Goal: Feedback & Contribution: Leave review/rating

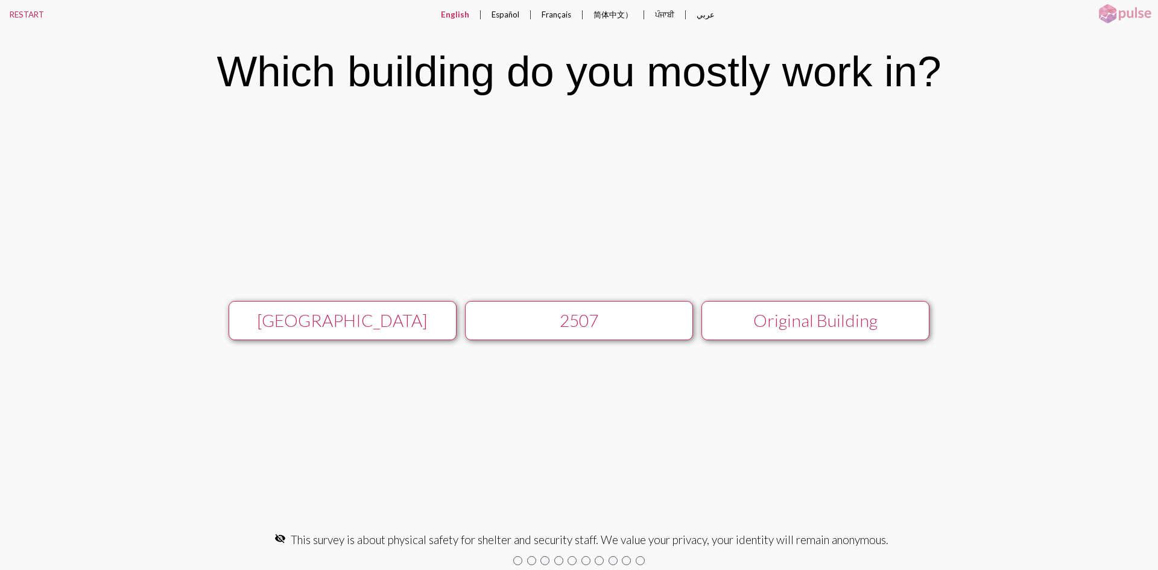
click at [351, 325] on div "[GEOGRAPHIC_DATA]" at bounding box center [343, 320] width 204 height 21
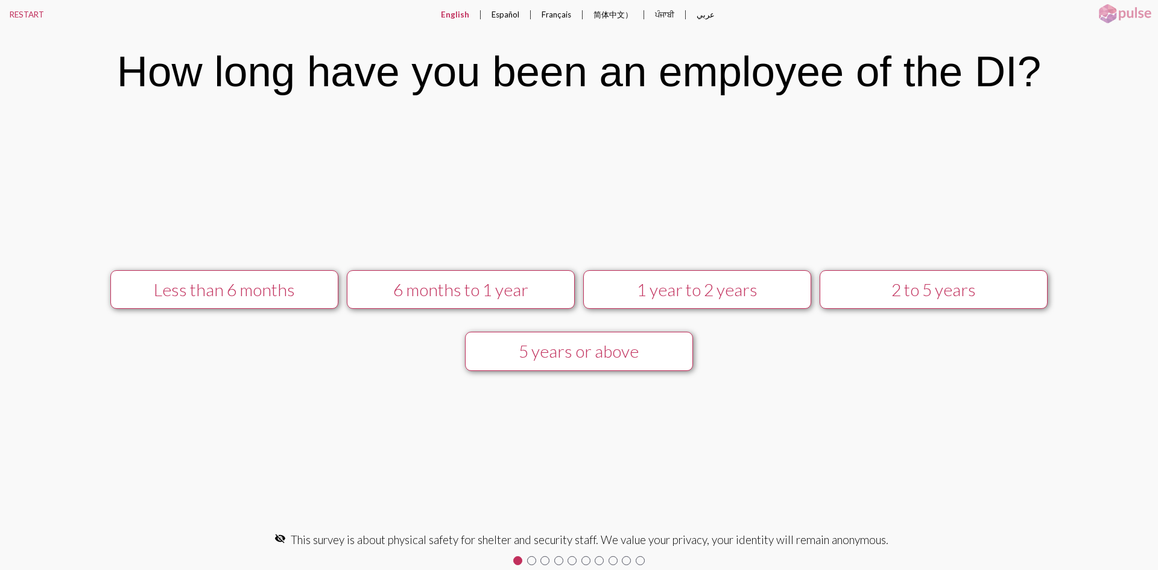
click at [571, 358] on div "5 years or above" at bounding box center [579, 351] width 204 height 21
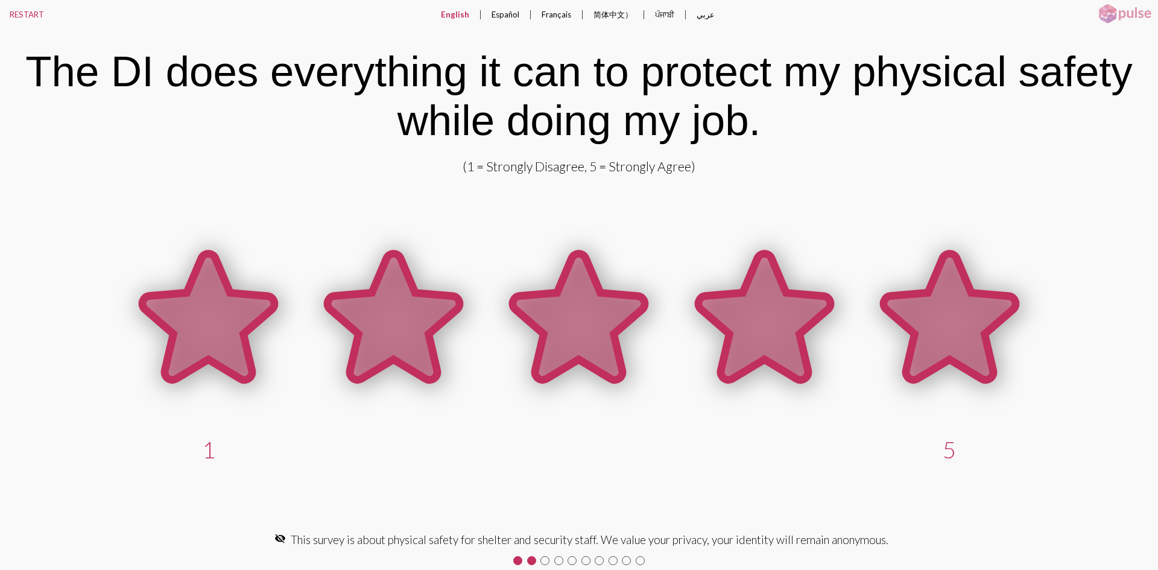
click at [969, 352] on icon at bounding box center [950, 317] width 132 height 126
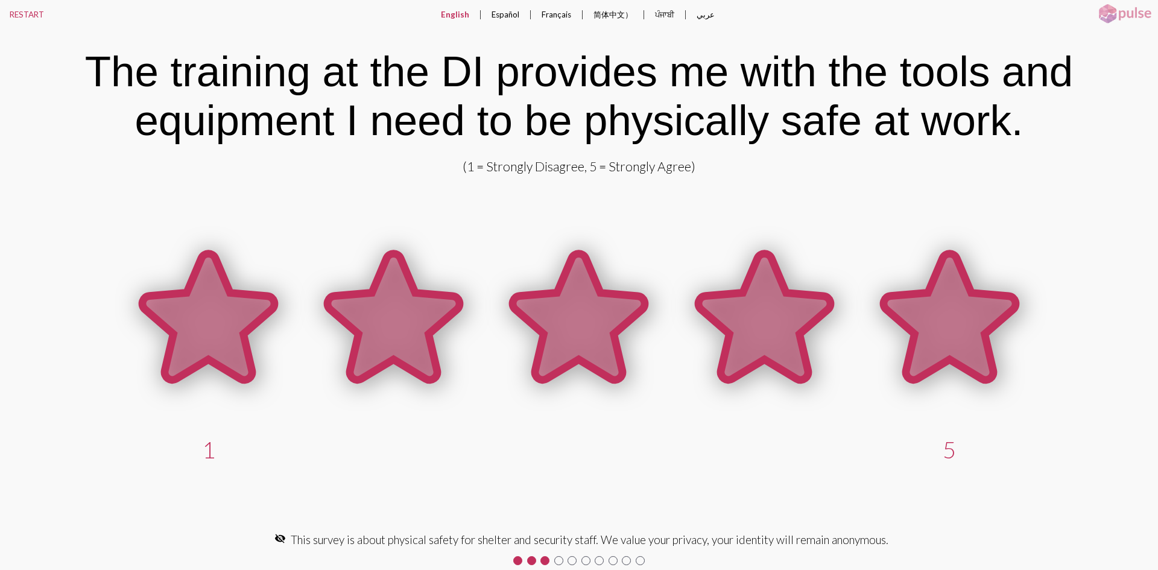
click at [971, 319] on icon at bounding box center [950, 317] width 132 height 126
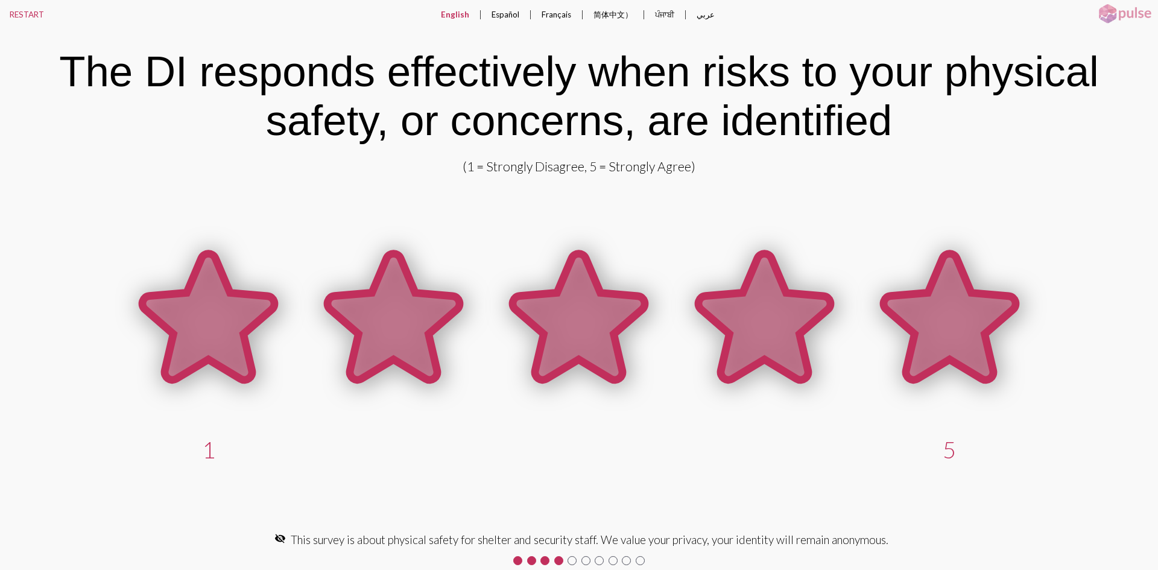
click at [956, 303] on icon at bounding box center [950, 317] width 132 height 126
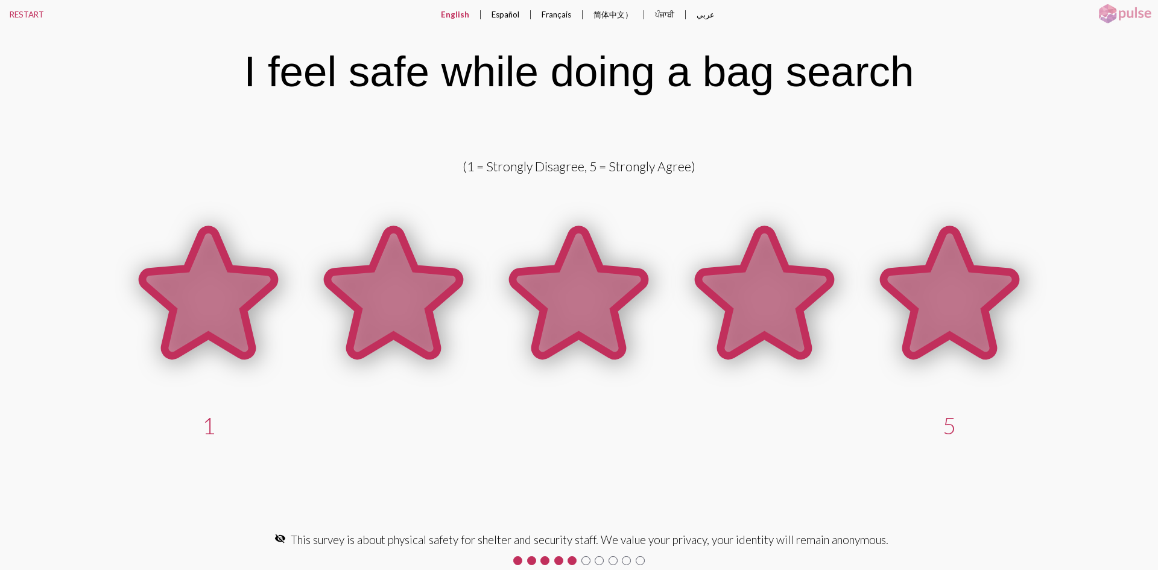
click at [942, 276] on icon at bounding box center [950, 292] width 132 height 126
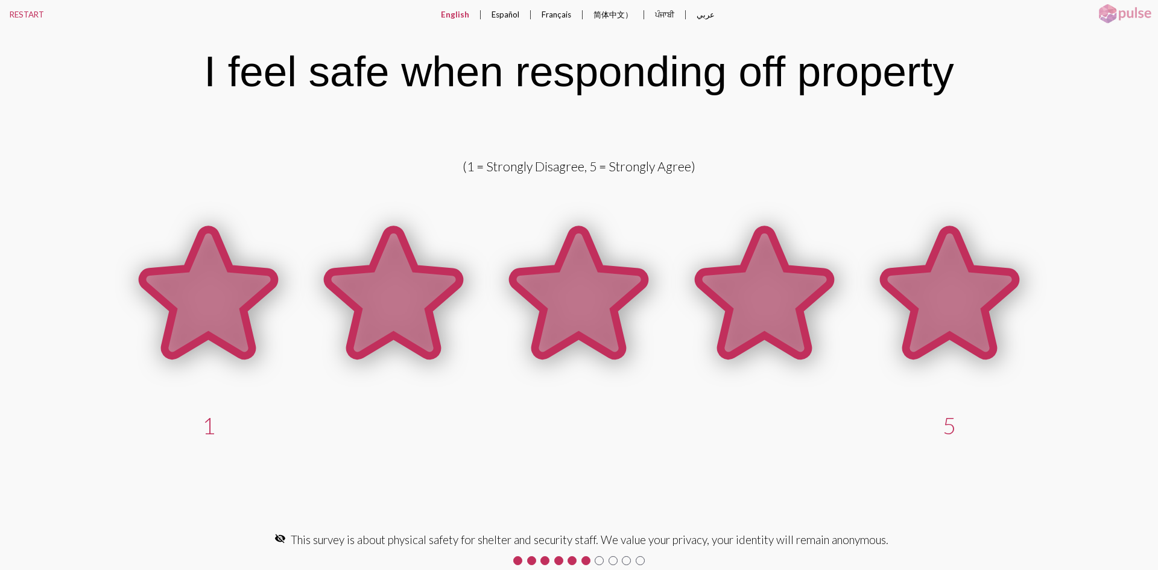
click at [950, 299] on icon at bounding box center [950, 292] width 132 height 126
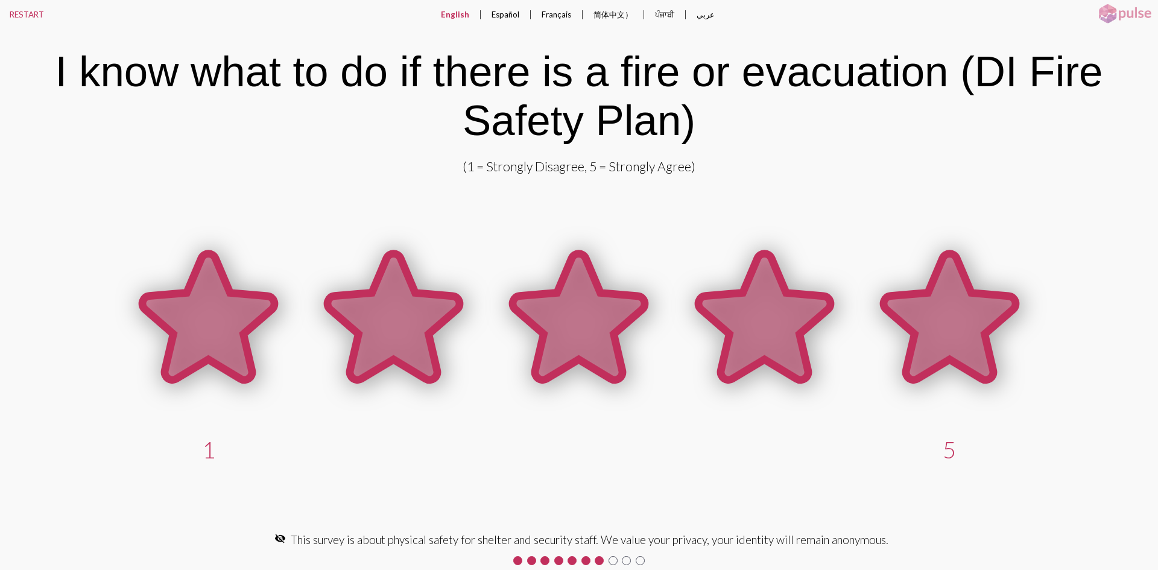
click at [973, 313] on icon at bounding box center [950, 317] width 132 height 126
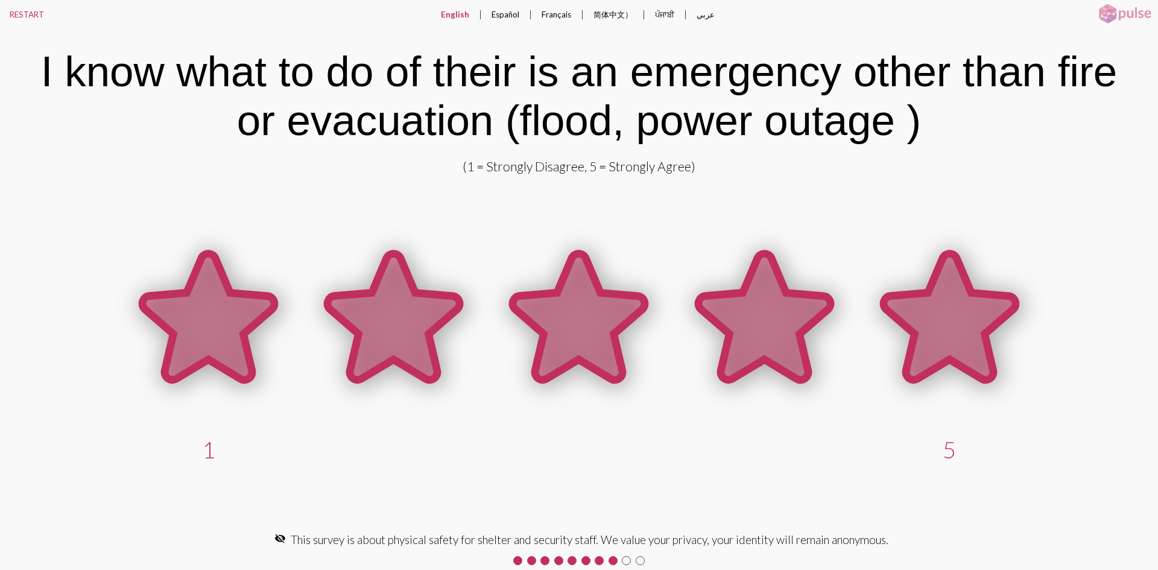
click at [970, 314] on icon at bounding box center [950, 317] width 132 height 126
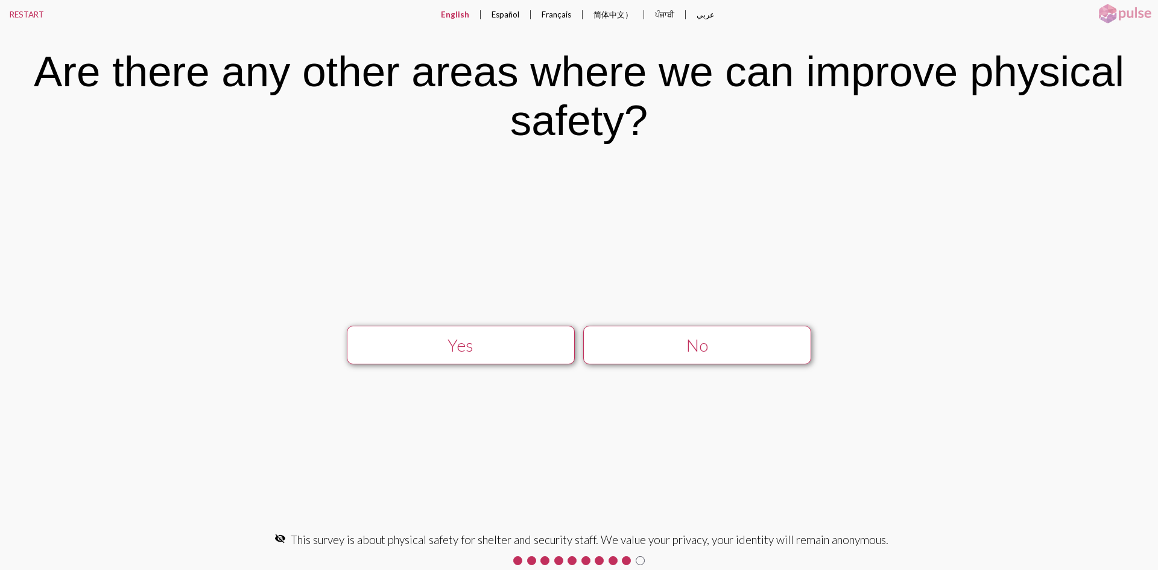
click at [698, 345] on div "No" at bounding box center [698, 345] width 204 height 21
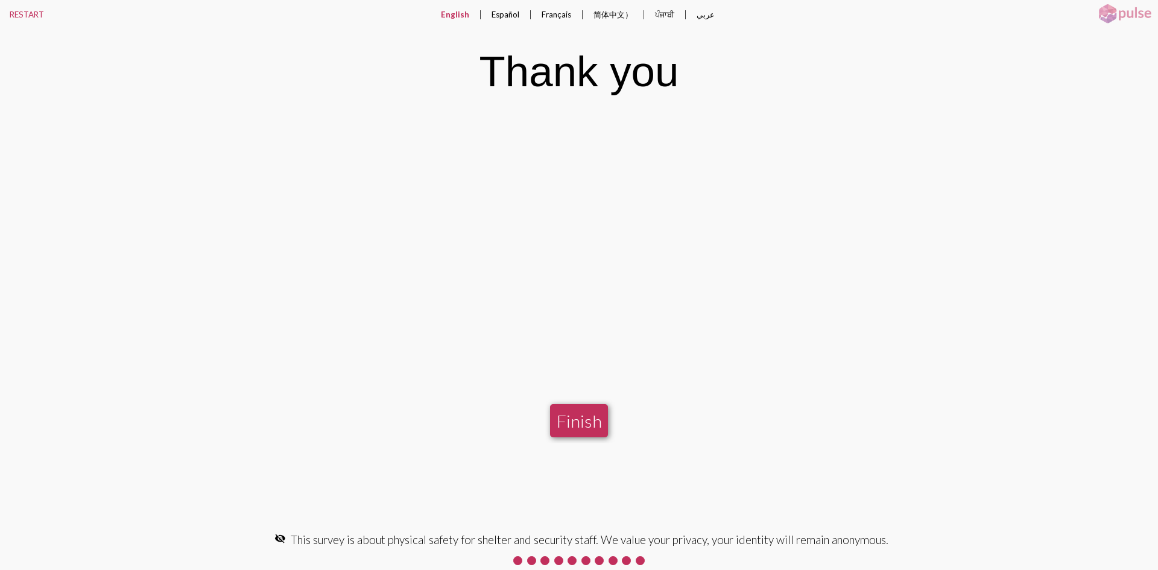
click at [579, 424] on button "Finish" at bounding box center [579, 420] width 58 height 33
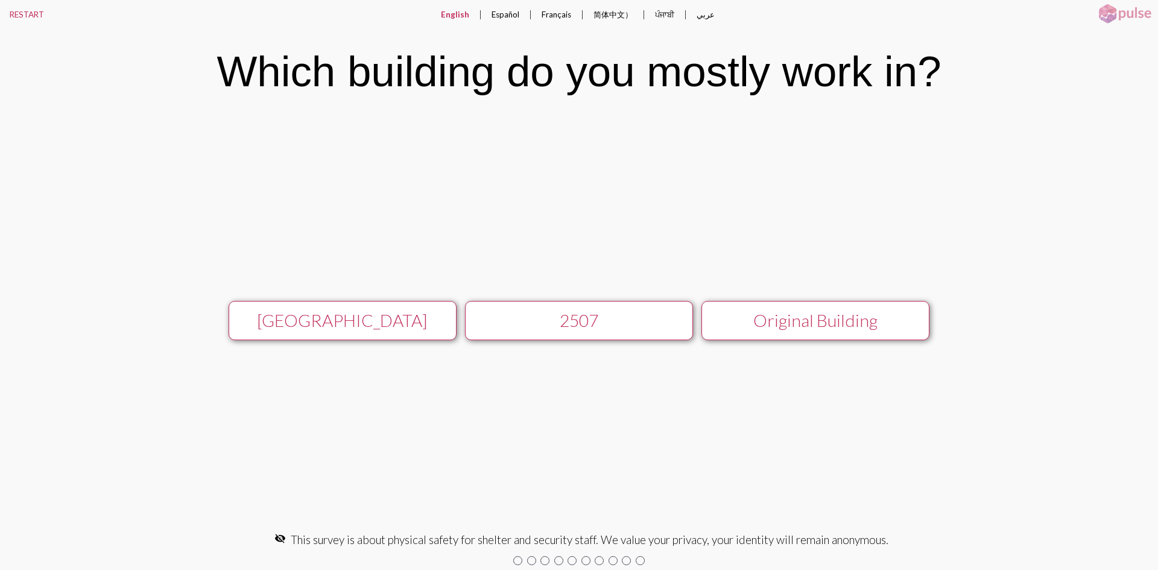
click at [357, 321] on div "[GEOGRAPHIC_DATA]" at bounding box center [343, 320] width 204 height 21
